Goal: Task Accomplishment & Management: Manage account settings

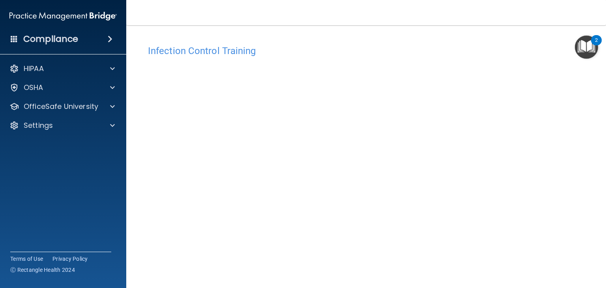
scroll to position [35, 0]
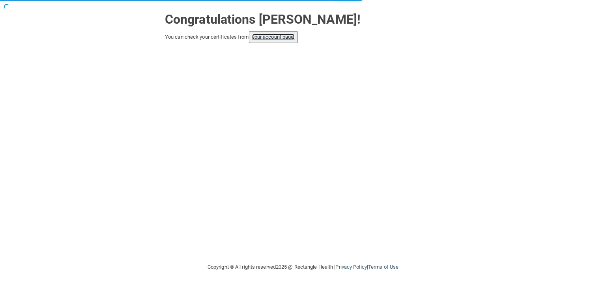
click at [266, 39] on link "your account page!" at bounding box center [273, 37] width 43 height 6
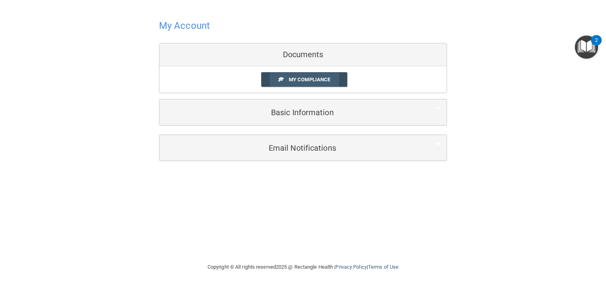
click at [297, 80] on span "My Compliance" at bounding box center [309, 80] width 41 height 6
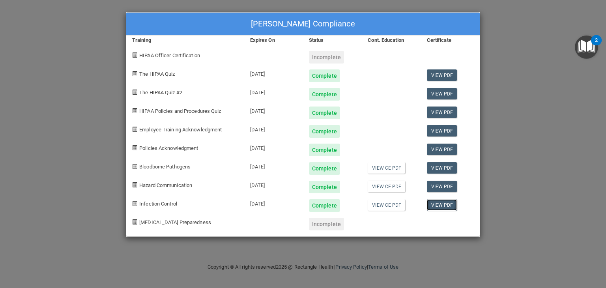
click at [433, 205] on link "View PDF" at bounding box center [442, 204] width 30 height 11
